Goal: Task Accomplishment & Management: Use online tool/utility

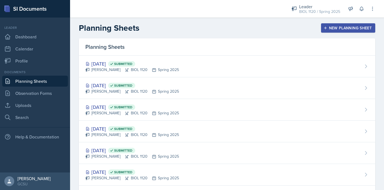
scroll to position [14, 0]
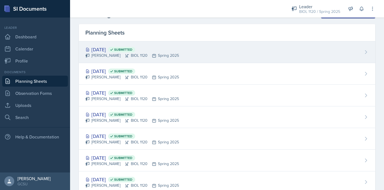
click at [196, 51] on div "[DATE] Submitted [PERSON_NAME] BIOL 1120 Spring 2025" at bounding box center [227, 52] width 297 height 22
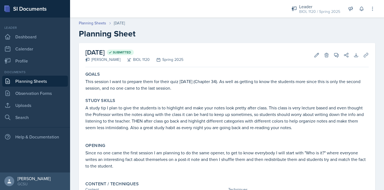
click at [17, 78] on link "Planning Sheets" at bounding box center [35, 81] width 66 height 11
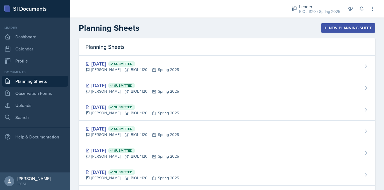
click at [350, 26] on div "New Planning Sheet" at bounding box center [348, 28] width 47 height 4
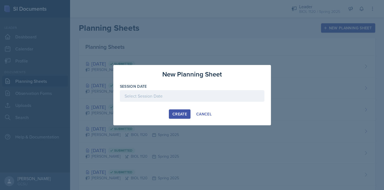
click at [171, 94] on div at bounding box center [192, 96] width 145 height 12
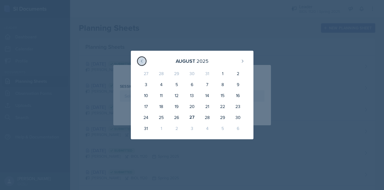
click at [142, 61] on icon at bounding box center [142, 61] width 4 height 4
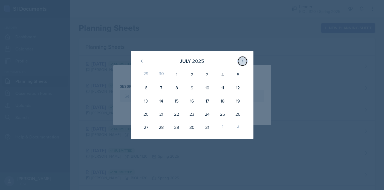
click at [244, 60] on icon at bounding box center [242, 61] width 4 height 4
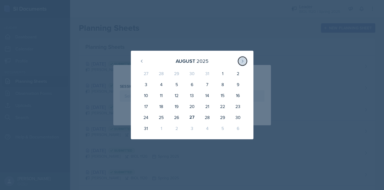
click at [244, 60] on icon at bounding box center [242, 61] width 4 height 4
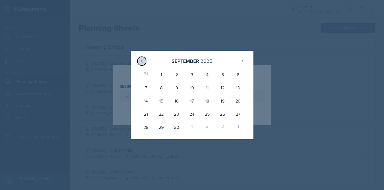
click at [139, 60] on button at bounding box center [141, 61] width 9 height 9
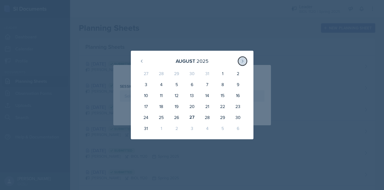
click at [243, 61] on icon at bounding box center [242, 61] width 1 height 2
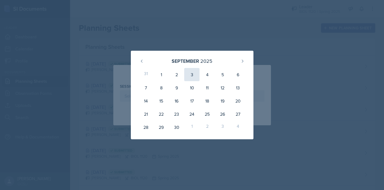
click at [188, 77] on div "3" at bounding box center [191, 74] width 15 height 13
type input "[DATE]"
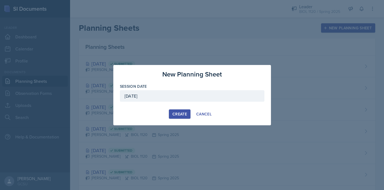
click at [184, 112] on div "Create" at bounding box center [180, 114] width 15 height 4
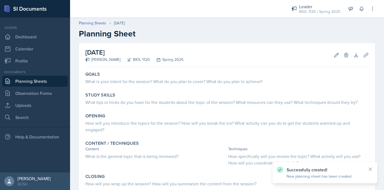
click at [50, 81] on link "Planning Sheets" at bounding box center [35, 81] width 66 height 11
